Goal: Task Accomplishment & Management: Use online tool/utility

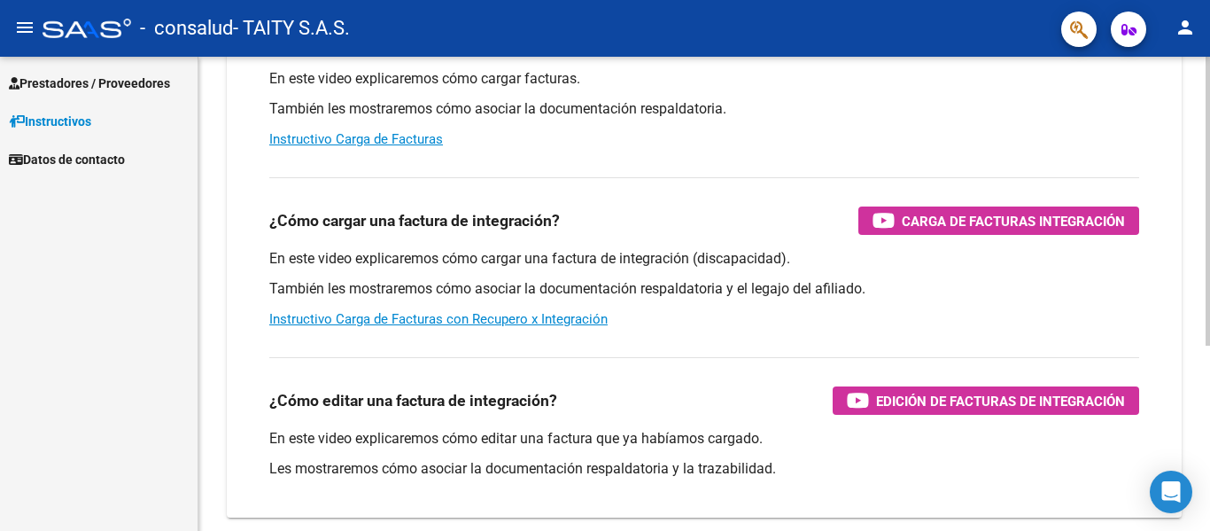
scroll to position [266, 0]
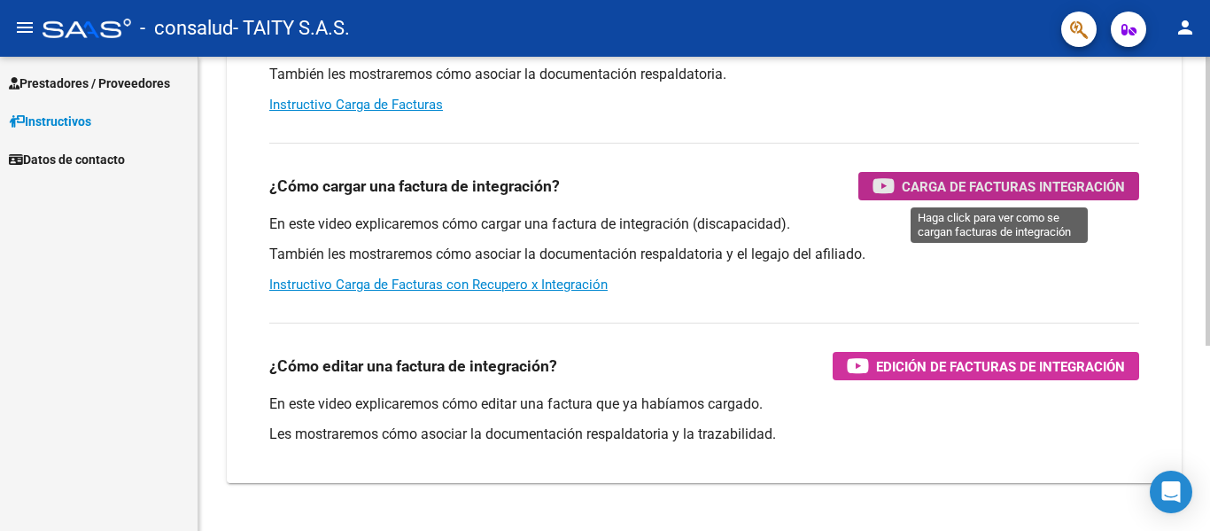
click at [946, 179] on span "Carga de Facturas Integración" at bounding box center [1013, 186] width 223 height 22
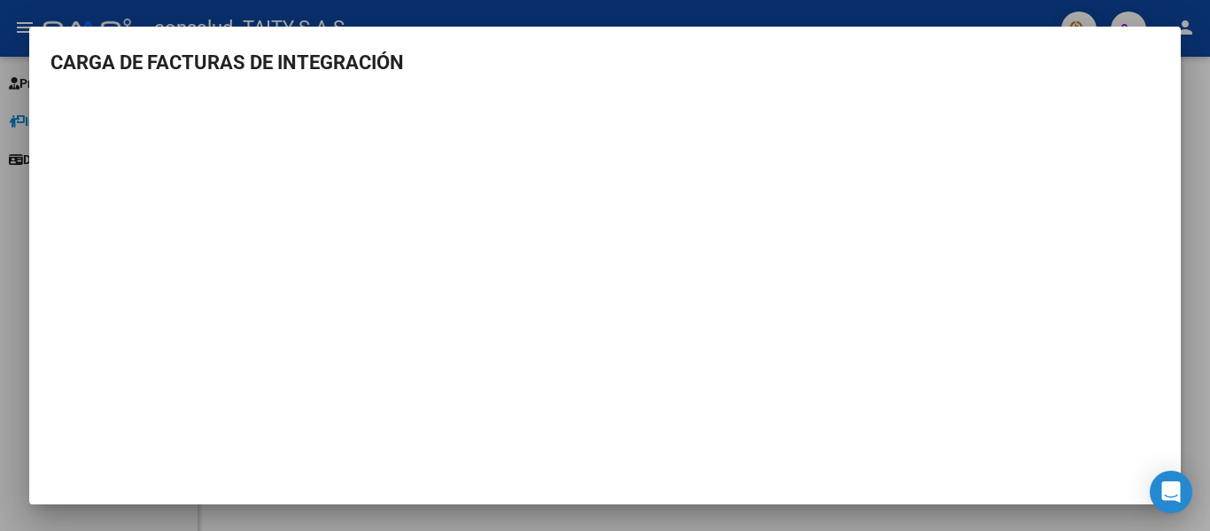
click at [909, 12] on div at bounding box center [605, 265] width 1210 height 531
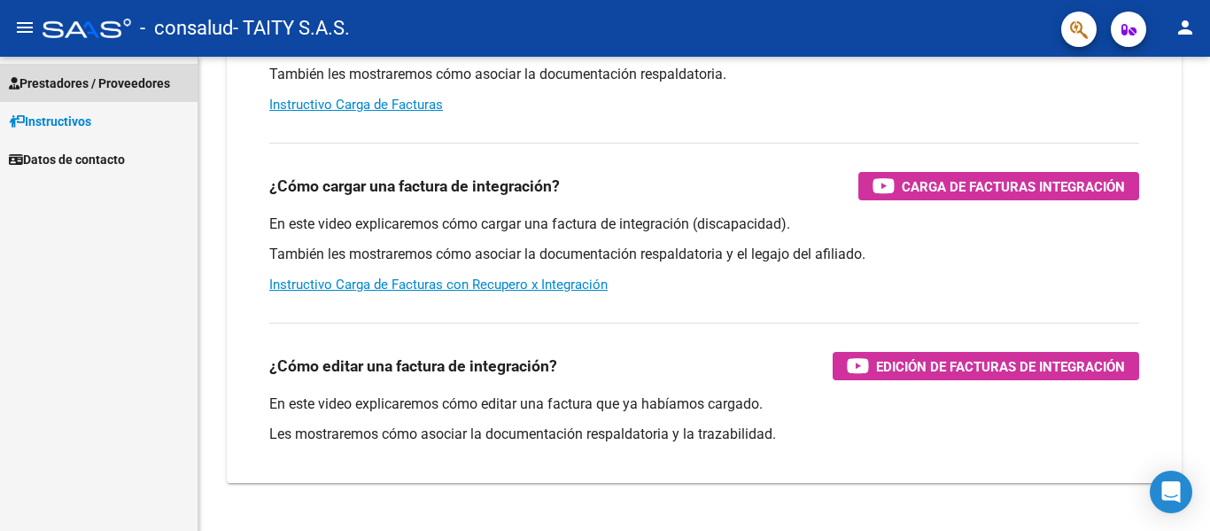
click at [89, 87] on span "Prestadores / Proveedores" at bounding box center [89, 83] width 161 height 19
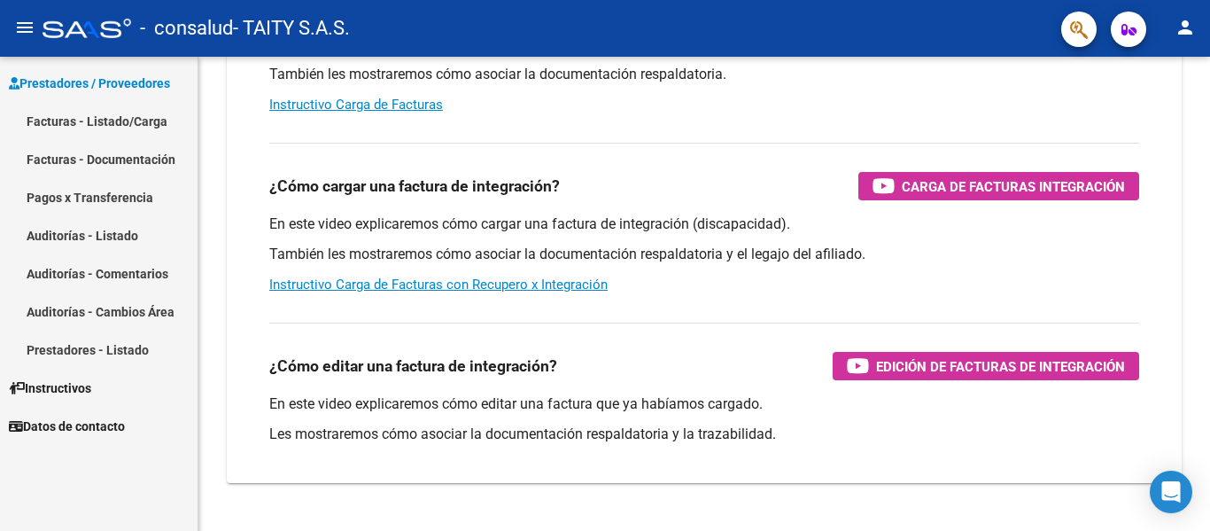
click at [99, 124] on link "Facturas - Listado/Carga" at bounding box center [99, 121] width 198 height 38
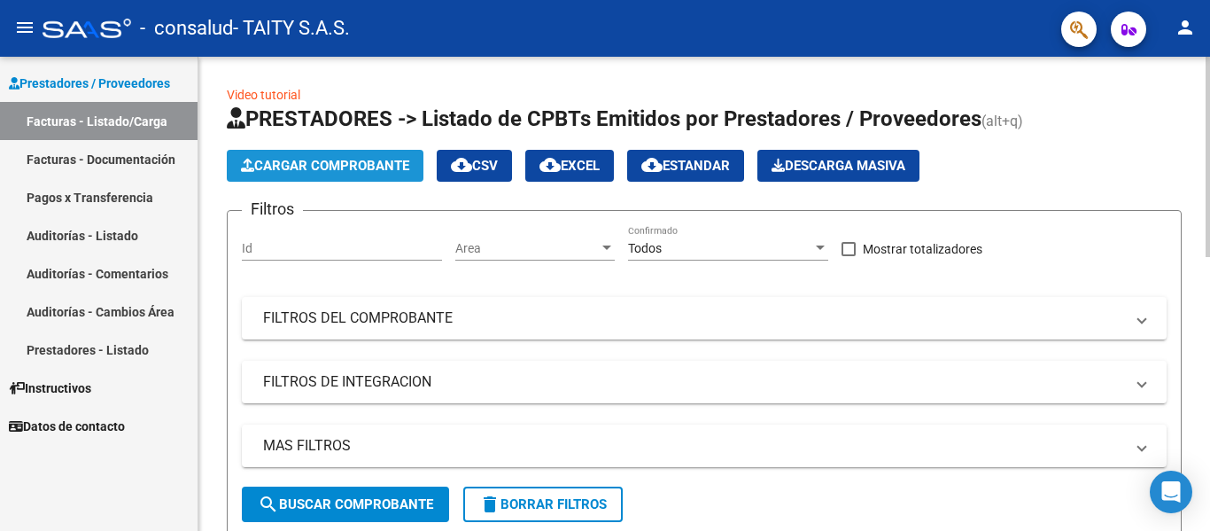
click at [283, 165] on span "Cargar Comprobante" at bounding box center [325, 166] width 168 height 16
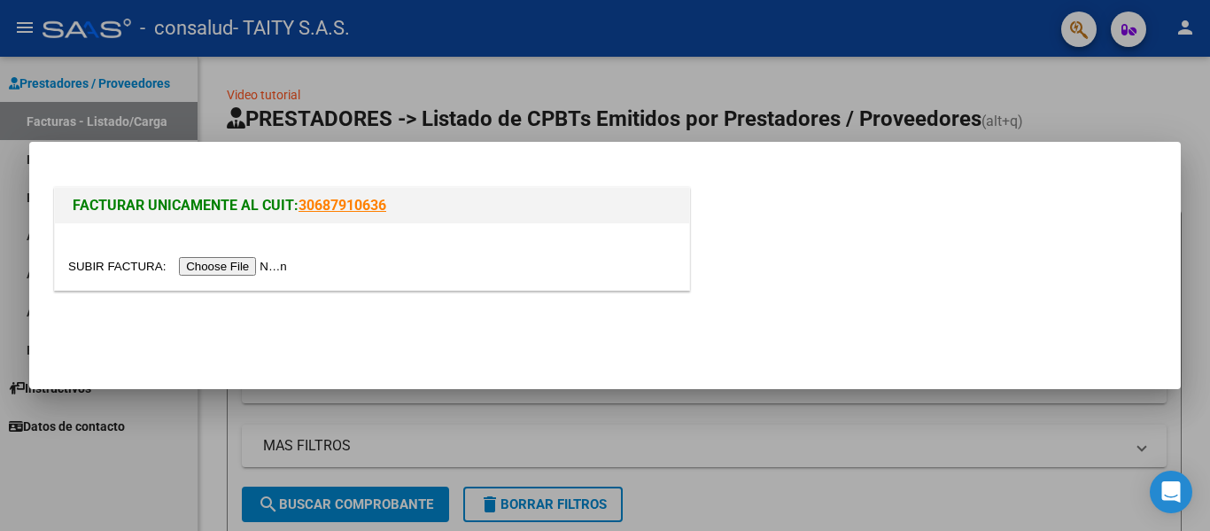
click at [255, 272] on input "file" at bounding box center [180, 266] width 224 height 19
click at [577, 77] on div at bounding box center [605, 265] width 1210 height 531
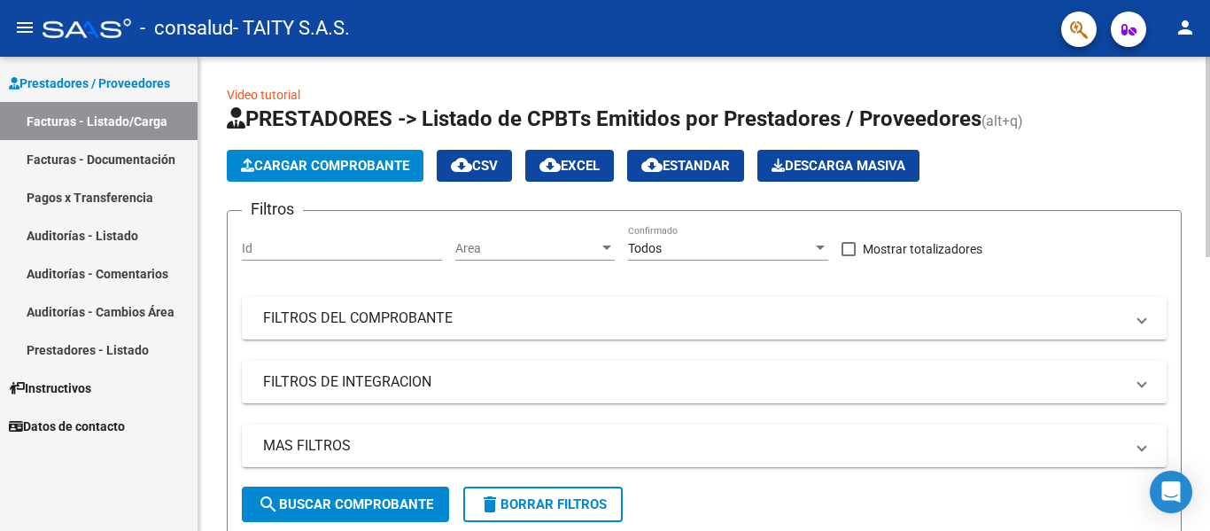
click at [830, 245] on app-bool-drop-down "Todos Confirmado" at bounding box center [734, 248] width 213 height 14
click at [822, 245] on div at bounding box center [820, 247] width 9 height 4
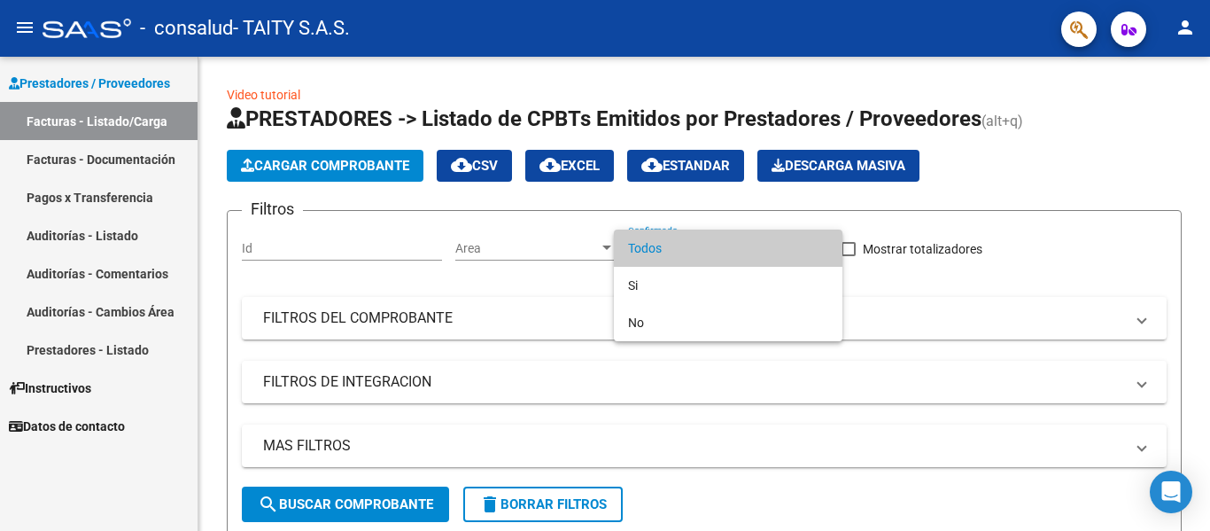
click at [526, 291] on div at bounding box center [605, 265] width 1210 height 531
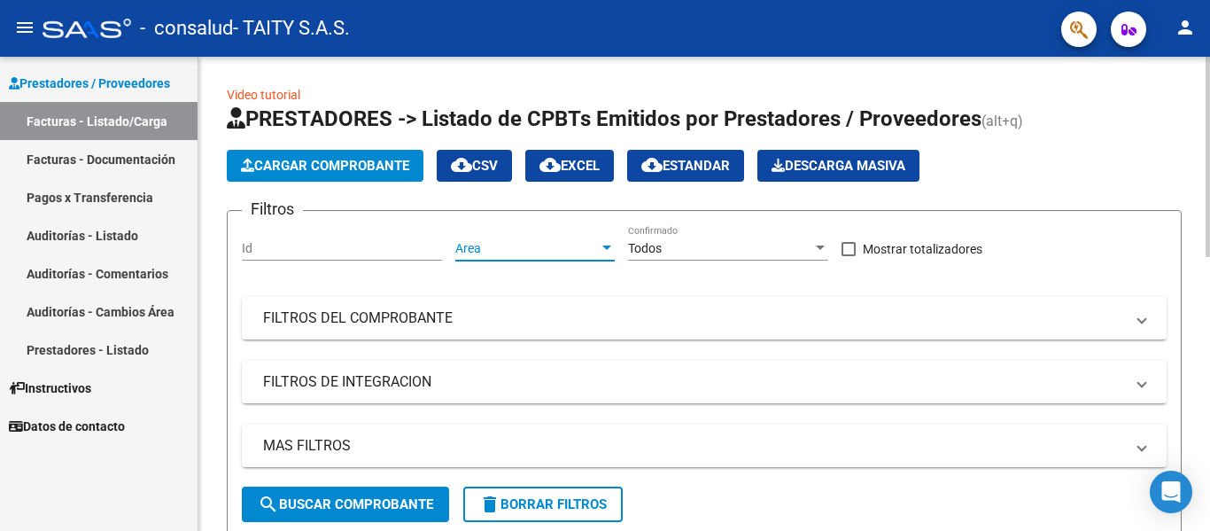
click at [601, 253] on div at bounding box center [607, 248] width 16 height 14
